Goal: Information Seeking & Learning: Find specific fact

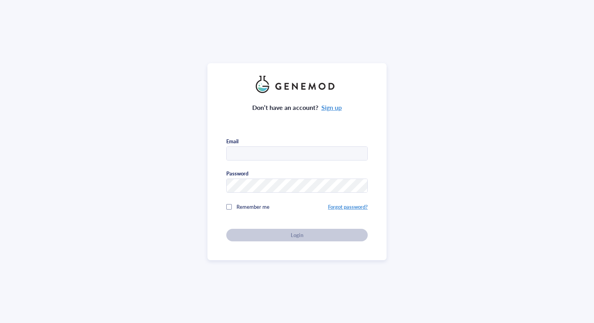
type input "[EMAIL_ADDRESS][DOMAIN_NAME]"
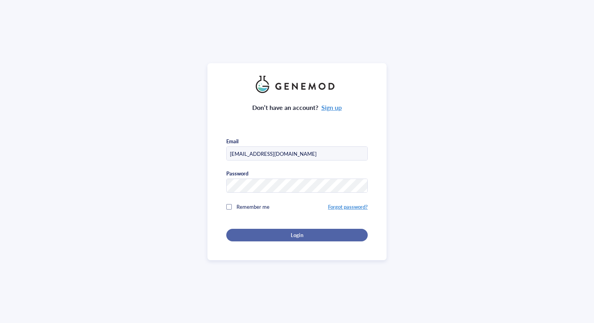
click at [301, 233] on div "Login" at bounding box center [297, 235] width 116 height 7
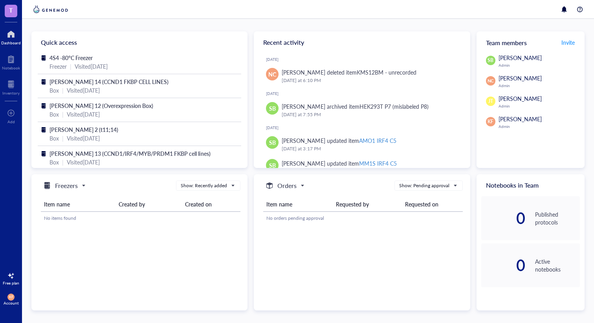
click at [13, 39] on div at bounding box center [11, 34] width 20 height 13
click at [10, 85] on div at bounding box center [10, 84] width 17 height 13
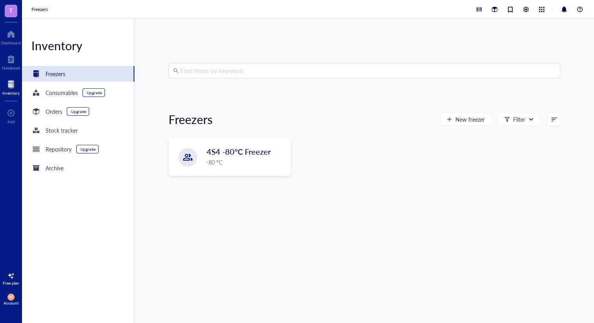
click at [217, 74] on input "search" at bounding box center [367, 70] width 375 height 15
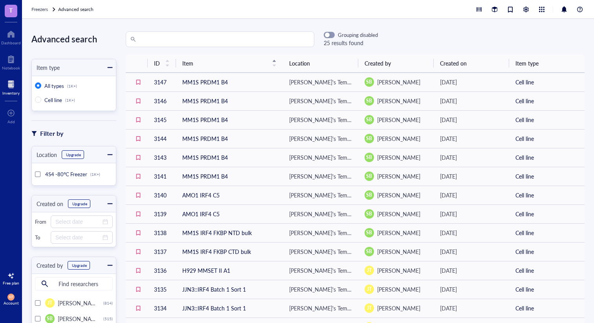
click at [146, 38] on input "search" at bounding box center [223, 39] width 172 height 15
type input "b5"
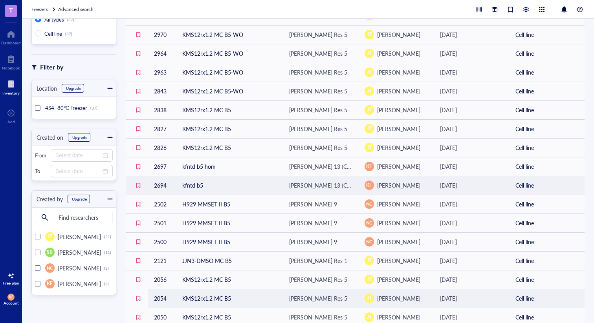
scroll to position [65, 0]
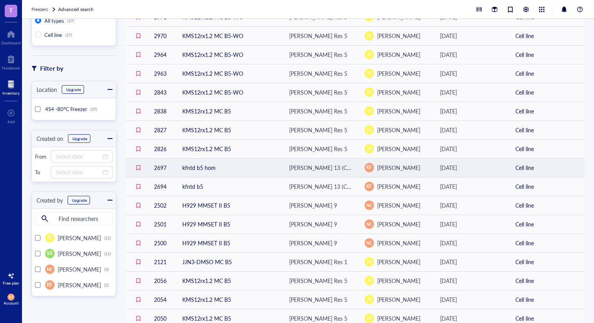
click at [215, 168] on td "kfntd b5 hom" at bounding box center [229, 167] width 107 height 19
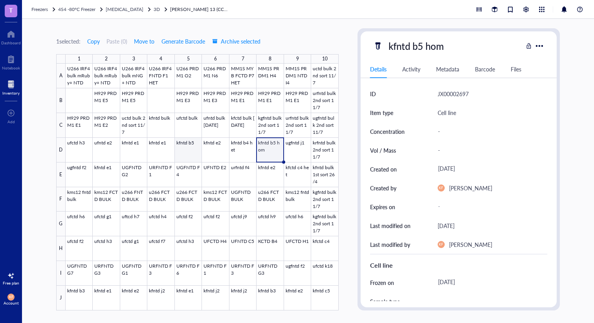
click at [195, 150] on div at bounding box center [202, 187] width 273 height 247
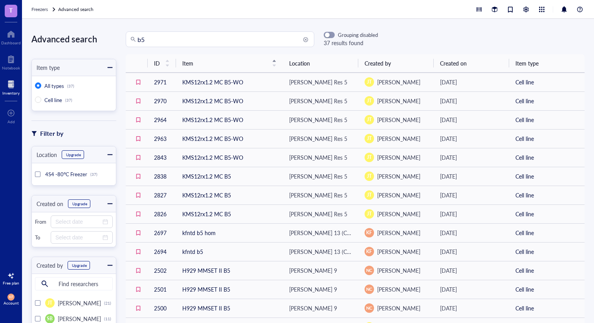
click at [226, 39] on input "b5" at bounding box center [223, 39] width 172 height 15
drag, startPoint x: 226, startPoint y: 39, endPoint x: 61, endPoint y: 40, distance: 164.9
click at [61, 40] on div "Advanced search Item type All types (37) Cell line (37) Filter by Location Upgr…" at bounding box center [308, 171] width 572 height 304
type input "g1"
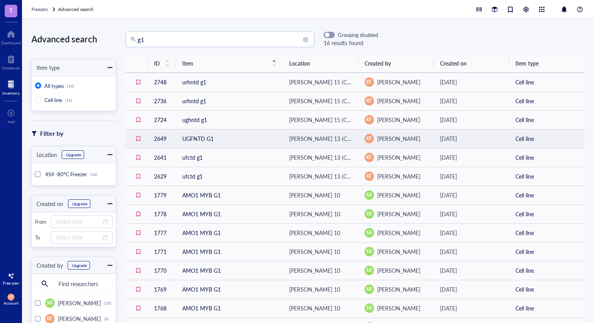
click at [229, 138] on td "UGFNTD G1" at bounding box center [229, 138] width 107 height 19
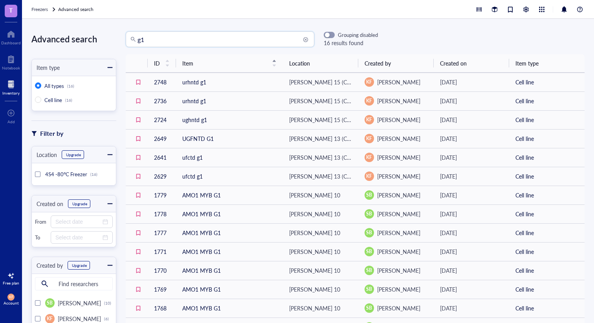
click at [270, 45] on input "g1" at bounding box center [223, 39] width 172 height 15
drag, startPoint x: 213, startPoint y: 39, endPoint x: 87, endPoint y: 36, distance: 126.0
click at [87, 36] on div "Advanced search Item type All types (16) Cell line (16) Filter by Location Upgr…" at bounding box center [308, 171] width 572 height 304
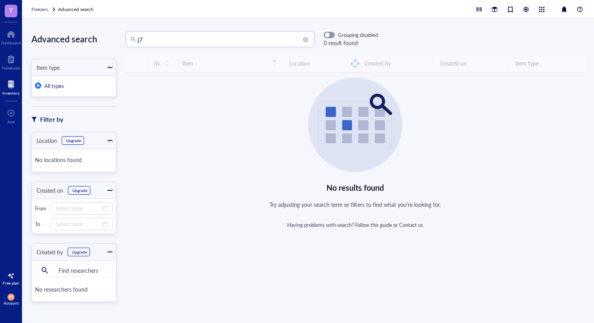
drag, startPoint x: 150, startPoint y: 38, endPoint x: 96, endPoint y: 37, distance: 53.4
click at [96, 37] on div "Advanced search Item type All types Filter by Location Upgrade No locations fou…" at bounding box center [308, 171] width 572 height 304
click at [154, 42] on input "J7" at bounding box center [223, 39] width 172 height 15
type input "J9"
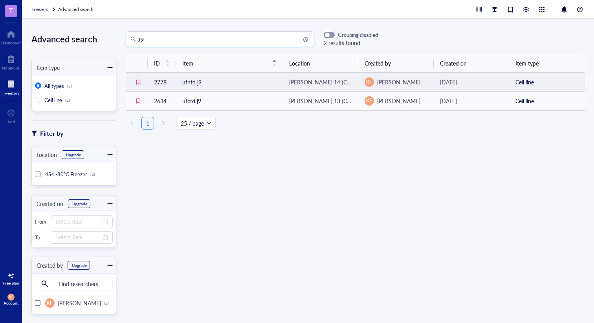
click at [242, 82] on td "ufntd j9" at bounding box center [229, 82] width 107 height 19
